Goal: Information Seeking & Learning: Find specific fact

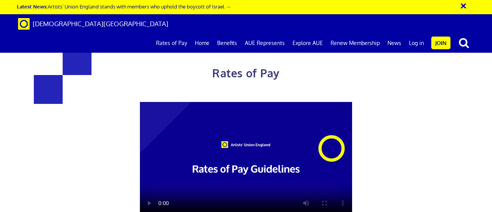
scroll to position [0, 2]
click at [491, 129] on div "Rates of Pay This page is designed to help artists and their employers to deter…" at bounding box center [245, 191] width 503 height 366
click at [441, 126] on div "Rates of Pay This page is designed to help artists and their employers to deter…" at bounding box center [245, 191] width 503 height 366
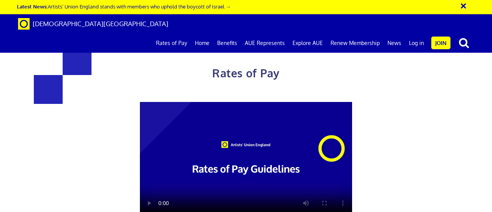
drag, startPoint x: 142, startPoint y: 93, endPoint x: 152, endPoint y: 93, distance: 10.0
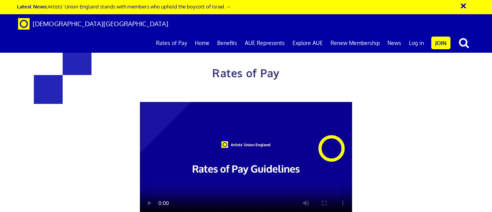
drag, startPoint x: 349, startPoint y: 129, endPoint x: 349, endPoint y: 118, distance: 11.9
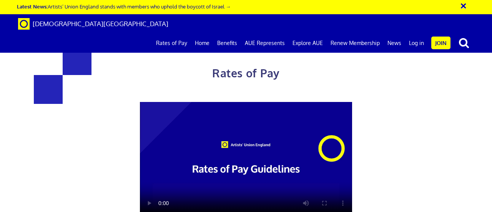
scroll to position [246, 0]
